Goal: Check status

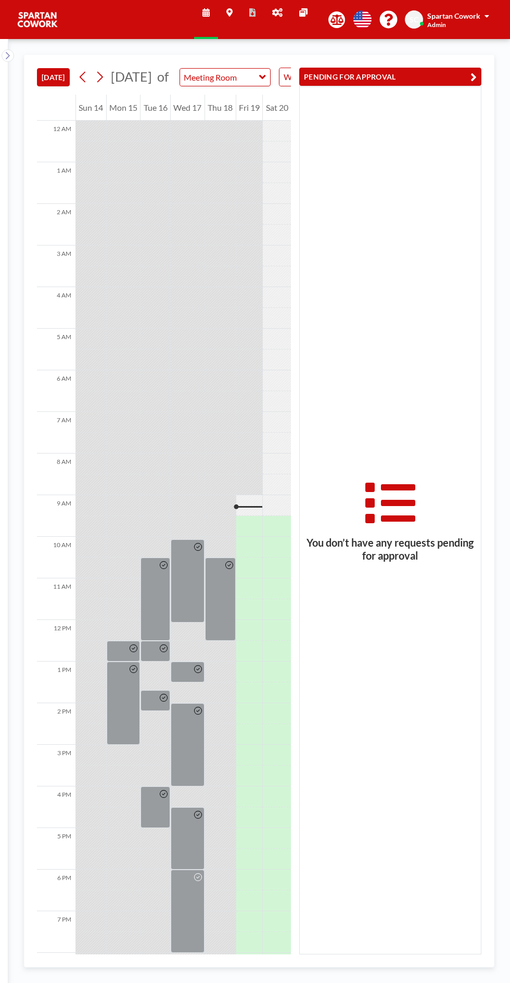
scroll to position [84, 0]
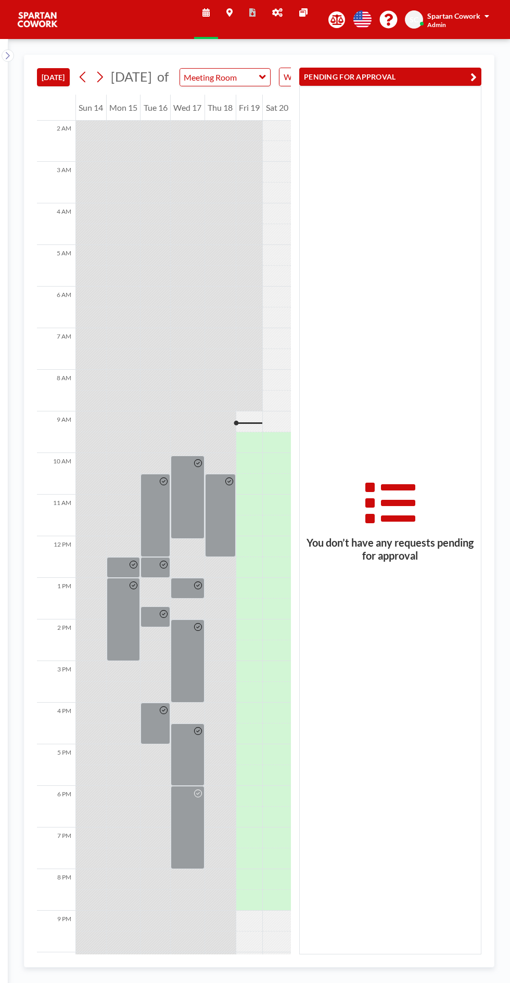
click at [382, 81] on button "PENDING FOR APPROVAL" at bounding box center [390, 77] width 182 height 18
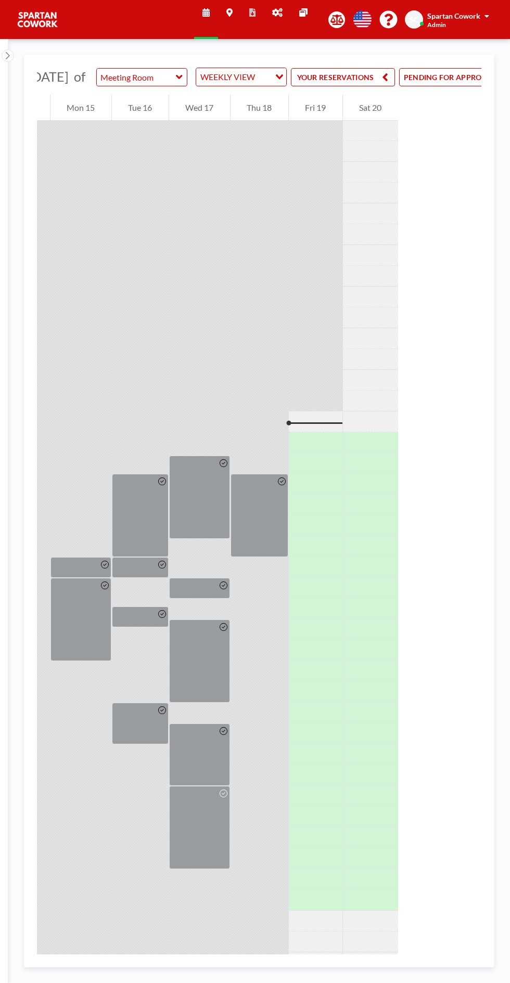
scroll to position [0, 139]
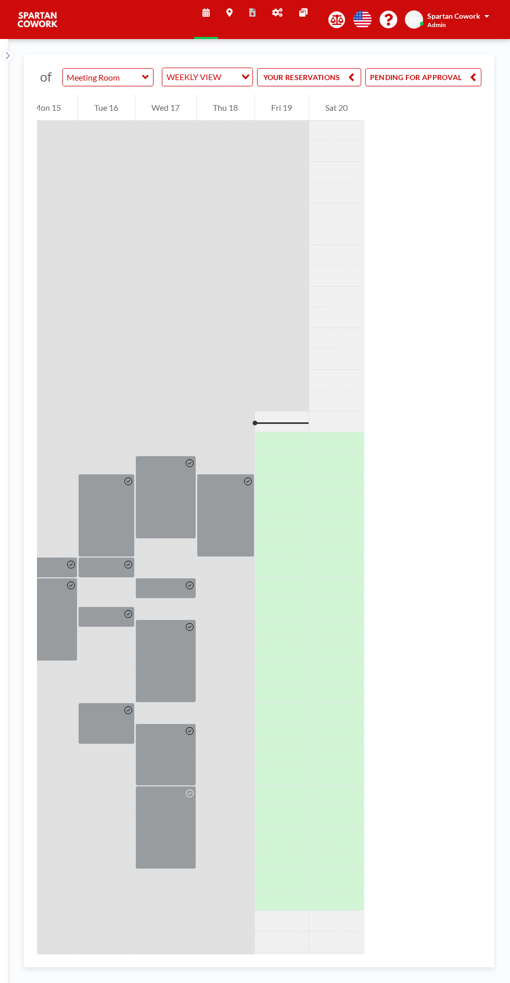
click at [456, 84] on button "PENDING FOR APPROVAL" at bounding box center [423, 77] width 116 height 18
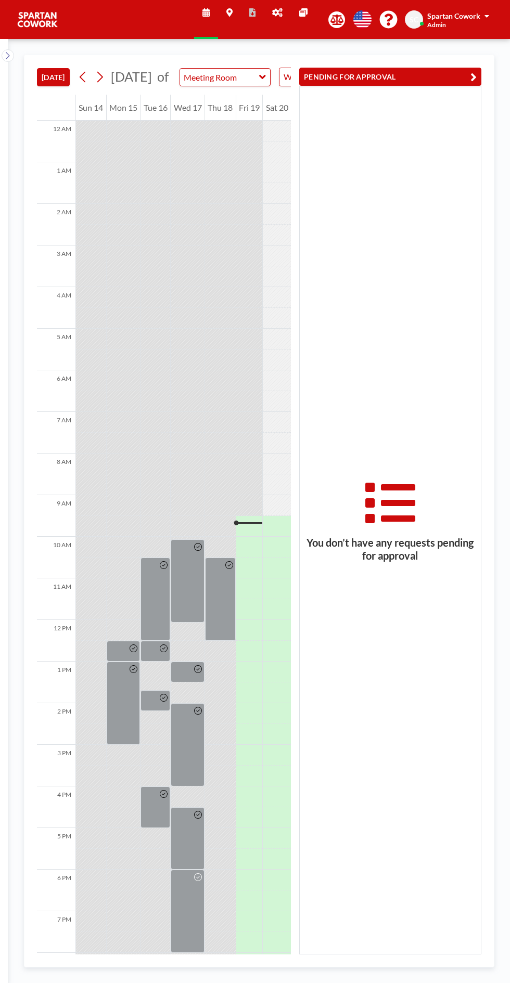
scroll to position [84, 0]
